Goal: Task Accomplishment & Management: Complete application form

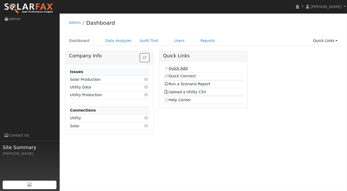
click at [174, 68] on link "Quick Add" at bounding box center [176, 68] width 24 height 4
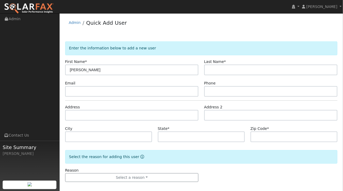
type input "[PERSON_NAME]"
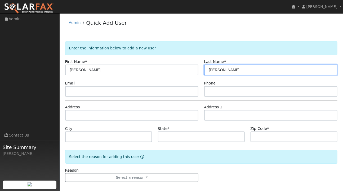
type input "[PERSON_NAME]"
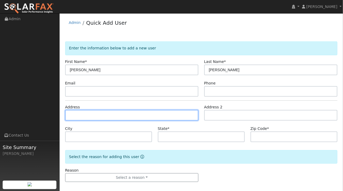
click at [77, 113] on input "text" at bounding box center [132, 115] width 134 height 11
paste input "[STREET_ADDRESS]"
type input "404 Alameda Padre Serra"
type input "Santa Barbara"
type input "CA"
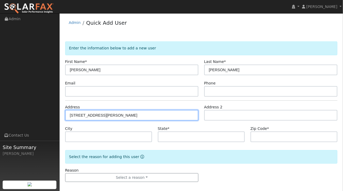
type input "93103"
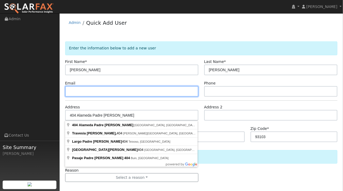
click at [82, 89] on input "text" at bounding box center [132, 91] width 134 height 11
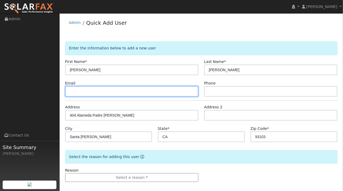
paste input "cynthia.moxley@gmail.com"
type input "cynthia.moxley@gmail.com"
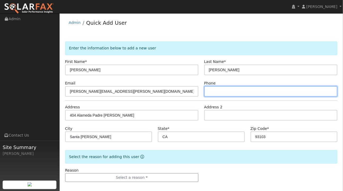
paste input "(805) 698-4432"
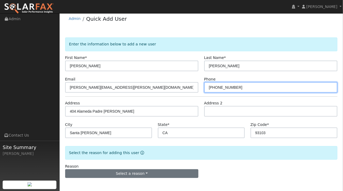
type input "(805) 698-4432"
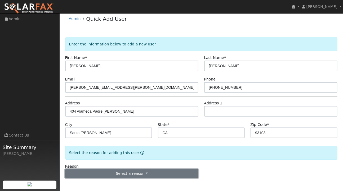
click at [142, 171] on button "Select a reason" at bounding box center [132, 173] width 134 height 9
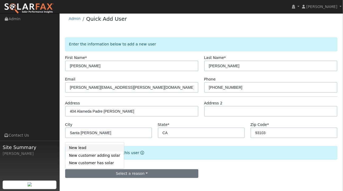
click at [86, 149] on link "New lead" at bounding box center [94, 147] width 59 height 7
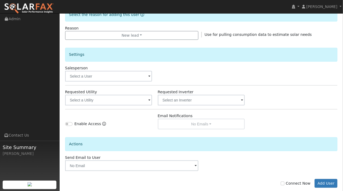
scroll to position [152, 0]
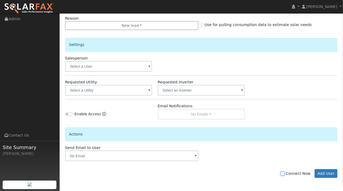
click at [285, 173] on input "Connect Now" at bounding box center [283, 173] width 4 height 4
checkbox input "true"
click at [329, 170] on button "Add User" at bounding box center [326, 173] width 23 height 9
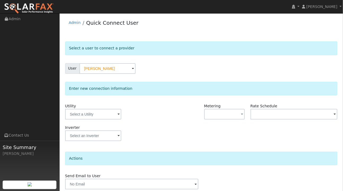
click at [118, 113] on span at bounding box center [119, 114] width 2 height 6
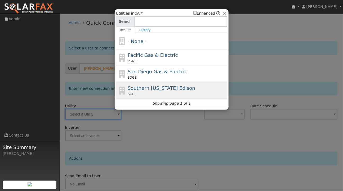
click at [152, 92] on div "SCE" at bounding box center [177, 93] width 98 height 5
type input "SCE"
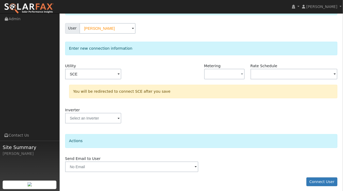
scroll to position [43, 0]
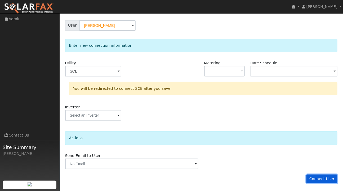
click at [324, 176] on button "Connect User" at bounding box center [322, 178] width 31 height 9
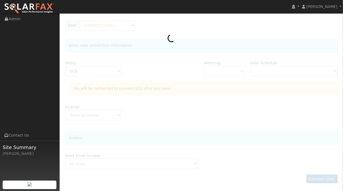
click at [29, 8] on img at bounding box center [29, 8] width 50 height 11
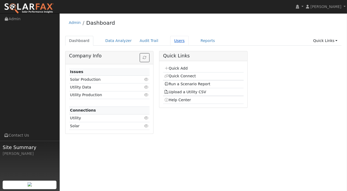
click at [172, 42] on link "Users" at bounding box center [179, 41] width 19 height 10
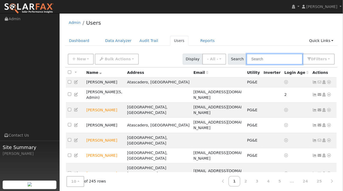
click at [262, 61] on input "text" at bounding box center [275, 59] width 56 height 11
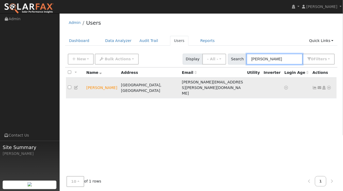
type input "[PERSON_NAME]"
click at [329, 86] on icon at bounding box center [329, 88] width 5 height 4
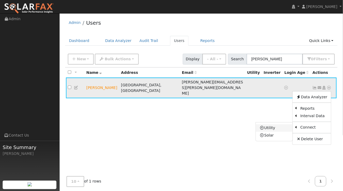
click at [273, 124] on link "Utility" at bounding box center [274, 127] width 37 height 7
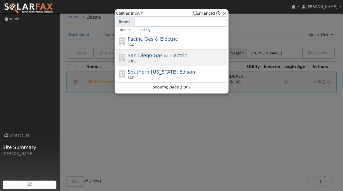
scroll to position [12, 0]
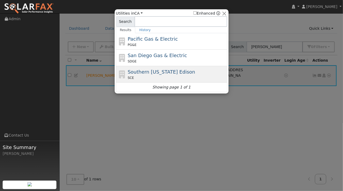
click at [148, 72] on span "Southern [US_STATE] Edison" at bounding box center [162, 72] width 68 height 6
